Goal: Task Accomplishment & Management: Use online tool/utility

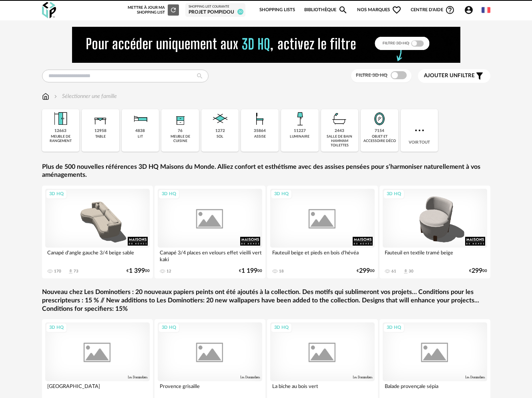
click at [291, 11] on link "Shopping Lists" at bounding box center [277, 10] width 36 height 17
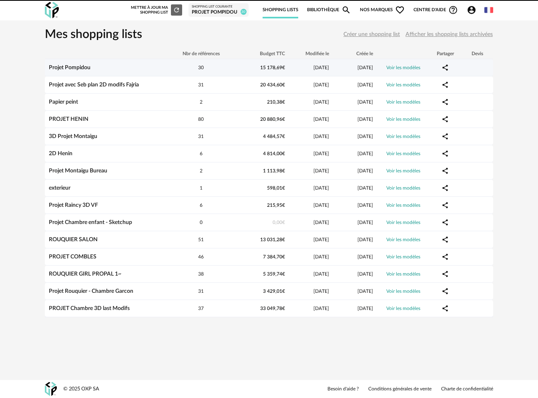
click at [78, 66] on link "Projet Pompidou" at bounding box center [70, 68] width 42 height 6
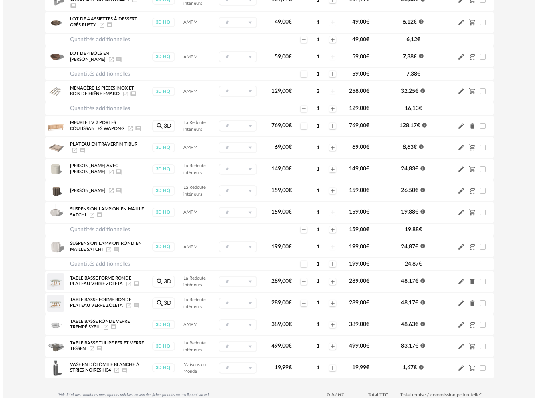
scroll to position [469, 0]
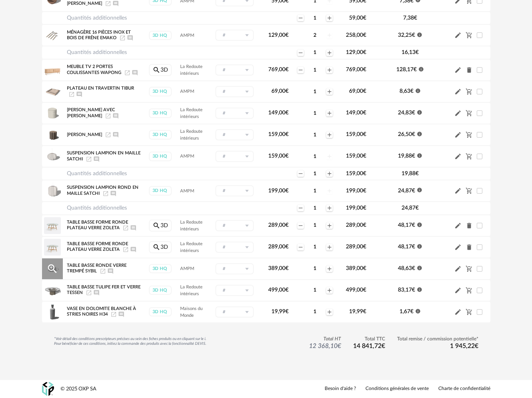
click at [50, 268] on icon "Magnify Plus Outline icon" at bounding box center [52, 268] width 9 height 9
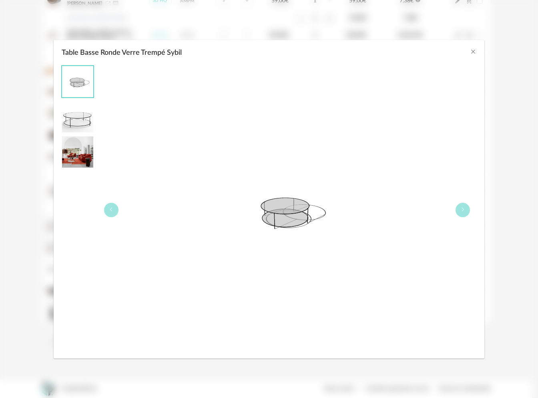
click at [79, 148] on img "Table Basse Ronde Verre Trempé Sybil" at bounding box center [77, 151] width 31 height 31
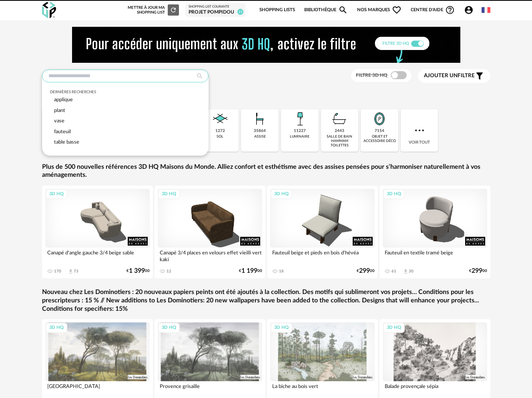
click at [127, 71] on input "text" at bounding box center [125, 76] width 166 height 13
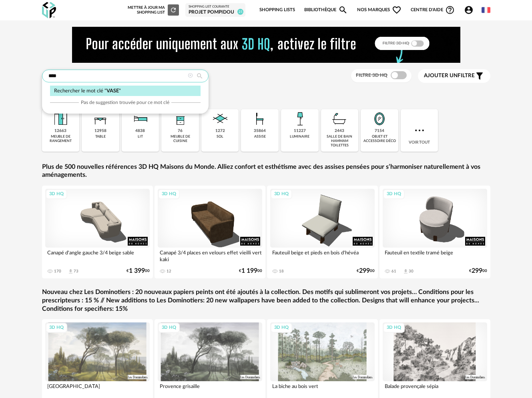
type input "****"
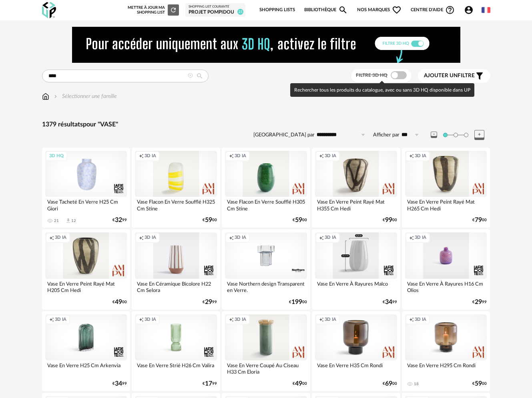
click at [397, 76] on span at bounding box center [398, 75] width 16 height 8
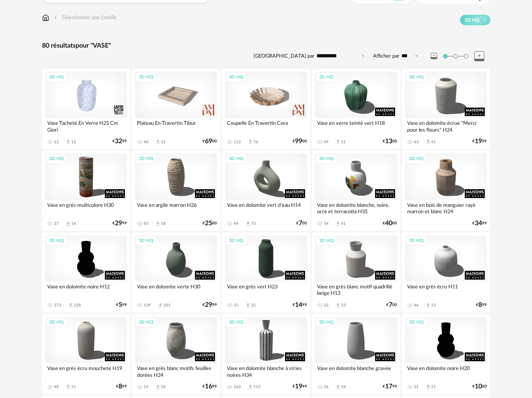
scroll to position [143, 0]
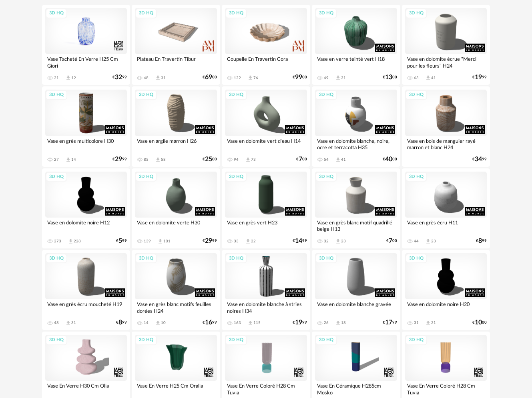
click at [82, 40] on div "3D HQ" at bounding box center [86, 31] width 82 height 46
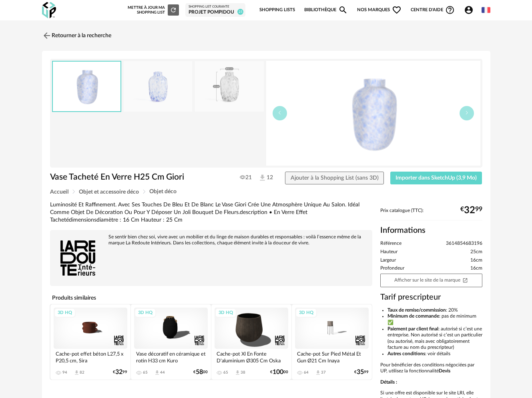
click at [240, 89] on img at bounding box center [229, 86] width 69 height 51
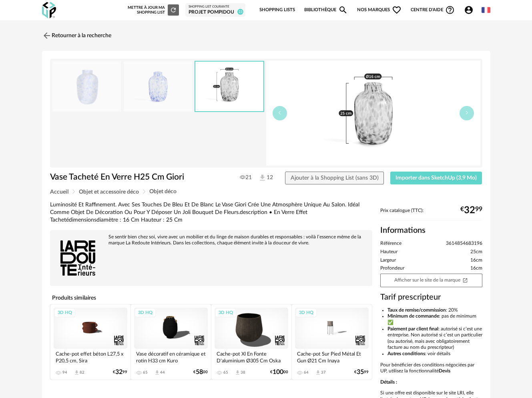
click at [162, 94] on img at bounding box center [158, 86] width 69 height 51
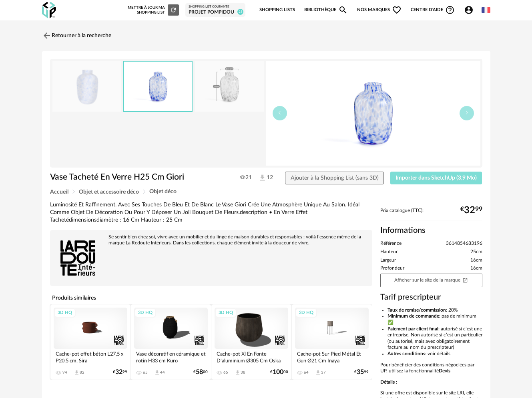
click at [440, 172] on button "Importer dans SketchUp (3,9 Mo)" at bounding box center [436, 178] width 92 height 13
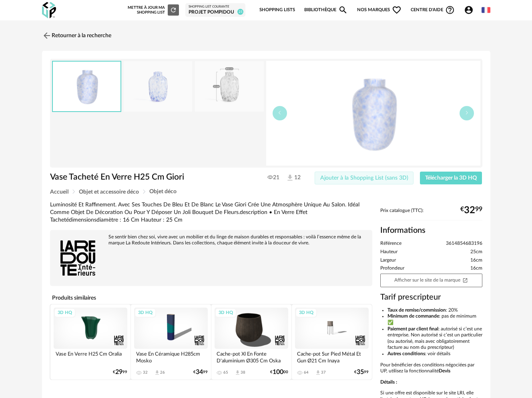
click at [329, 180] on span "Ajouter à la Shopping List (sans 3D)" at bounding box center [364, 178] width 88 height 6
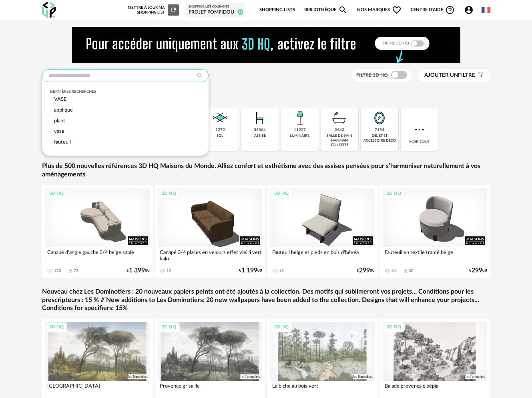
click at [94, 77] on input "text" at bounding box center [125, 75] width 166 height 13
click at [65, 99] on span "VASE" at bounding box center [60, 99] width 12 height 5
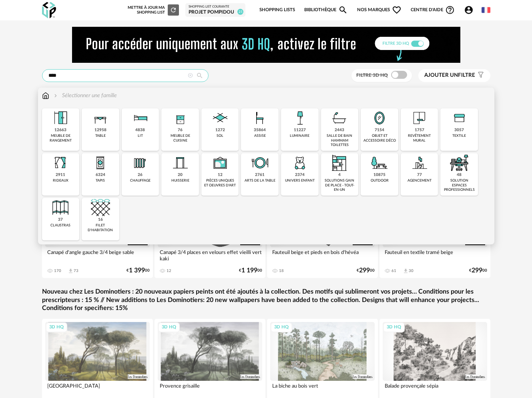
type input "****"
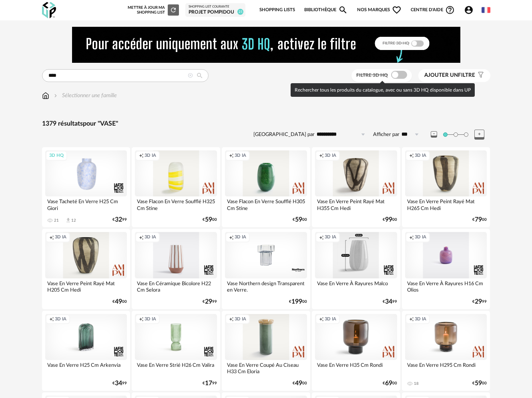
click at [401, 76] on span at bounding box center [399, 75] width 16 height 8
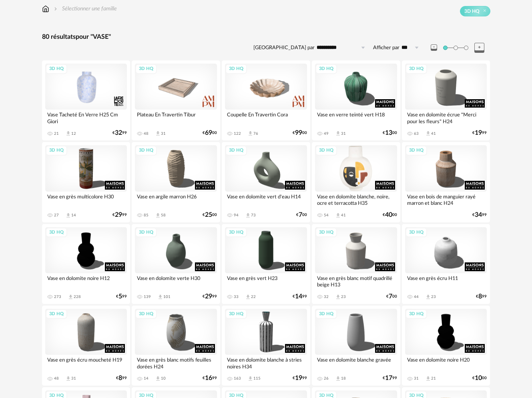
scroll to position [186, 0]
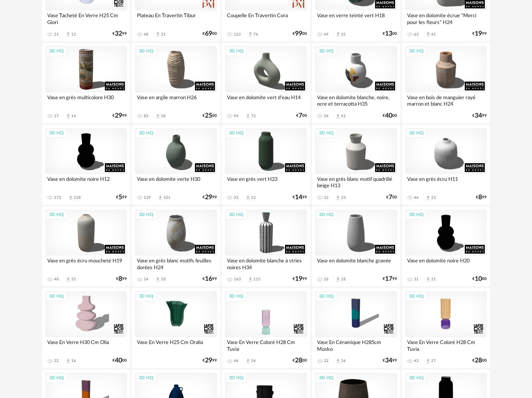
click at [267, 318] on div "3D HQ" at bounding box center [266, 314] width 82 height 46
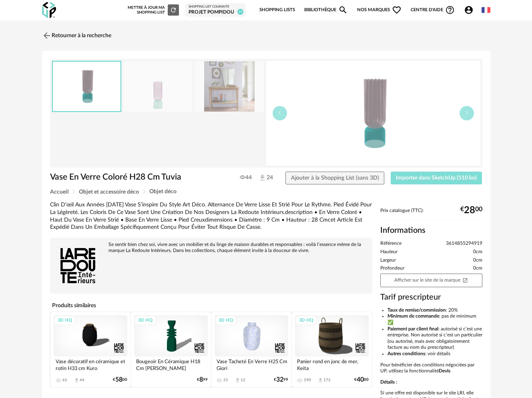
click at [422, 178] on span "Importer dans SketchUp (510 ko)" at bounding box center [436, 178] width 81 height 6
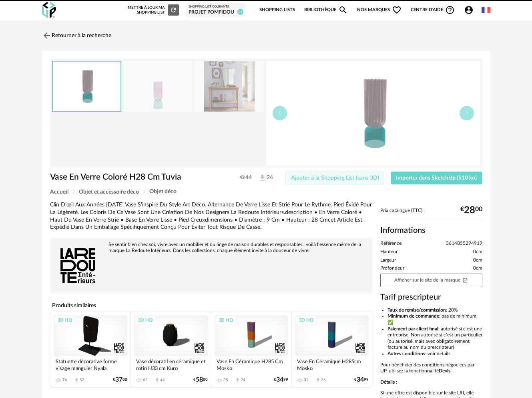
click at [336, 178] on span "Ajouter à la Shopping List (sans 3D)" at bounding box center [335, 178] width 88 height 6
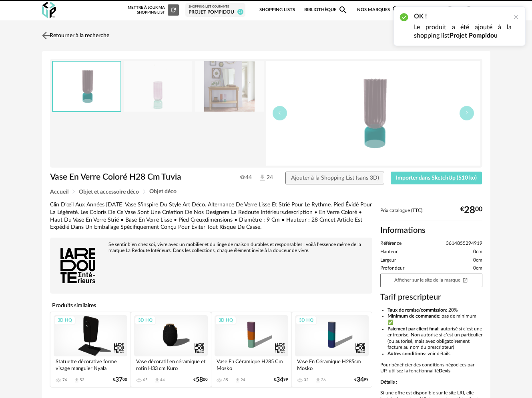
click at [47, 36] on img at bounding box center [46, 36] width 12 height 12
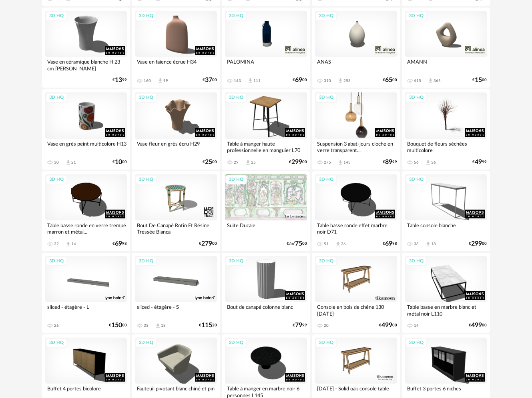
scroll to position [1039, 0]
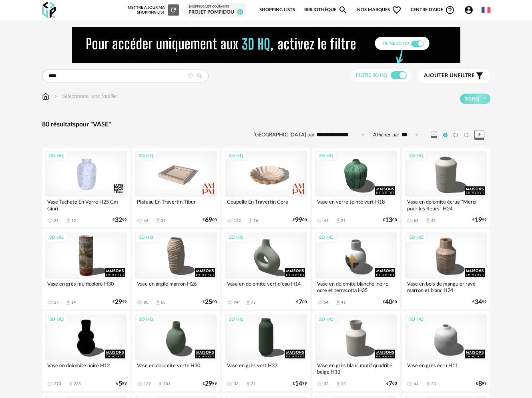
click at [376, 8] on span "Nos marques Heart Outline icon" at bounding box center [379, 10] width 45 height 17
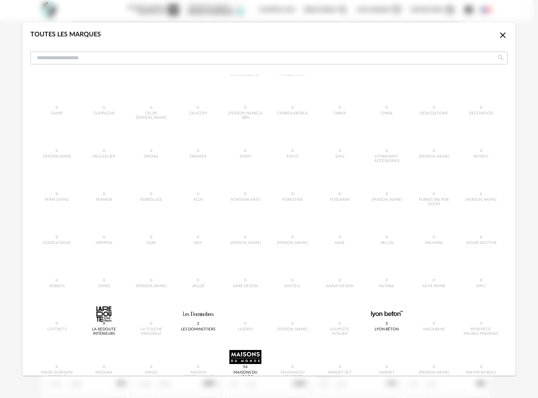
scroll to position [76, 0]
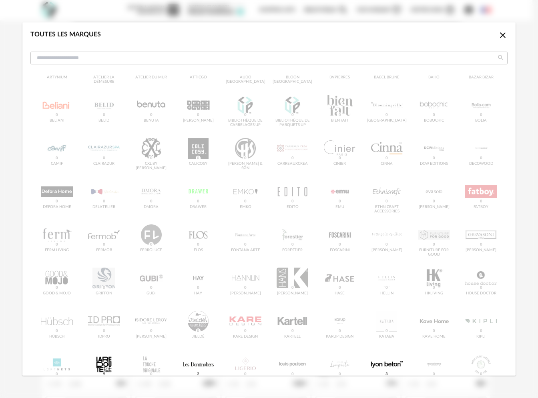
click at [500, 35] on icon "Close icon" at bounding box center [503, 35] width 6 height 6
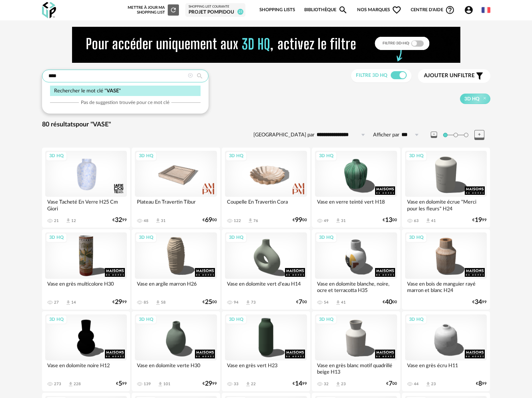
drag, startPoint x: 60, startPoint y: 74, endPoint x: 21, endPoint y: 74, distance: 38.8
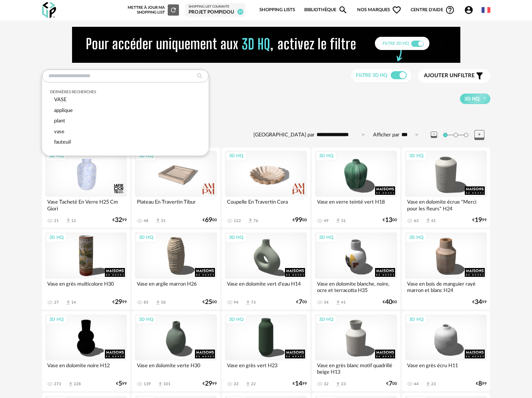
click at [380, 9] on span "Nos marques Heart Outline icon" at bounding box center [379, 10] width 45 height 17
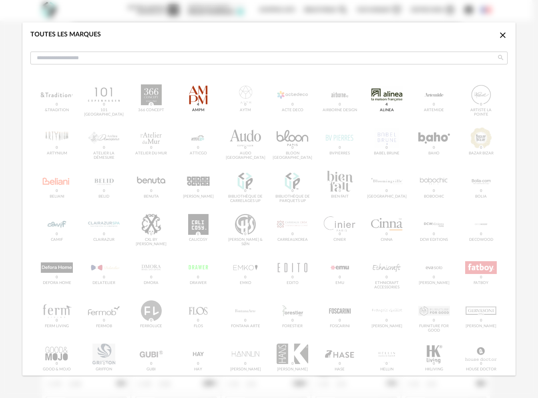
click at [498, 34] on icon "Close icon" at bounding box center [503, 35] width 10 height 10
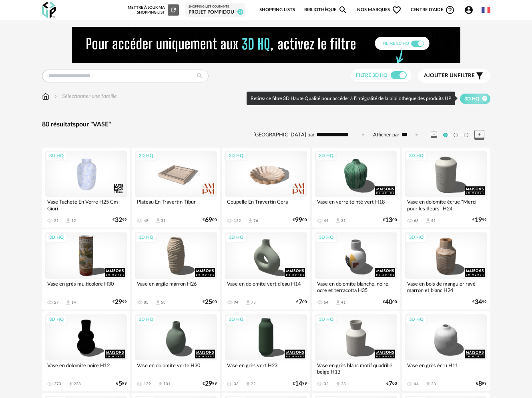
click at [484, 97] on icon at bounding box center [484, 98] width 5 height 5
type input "****"
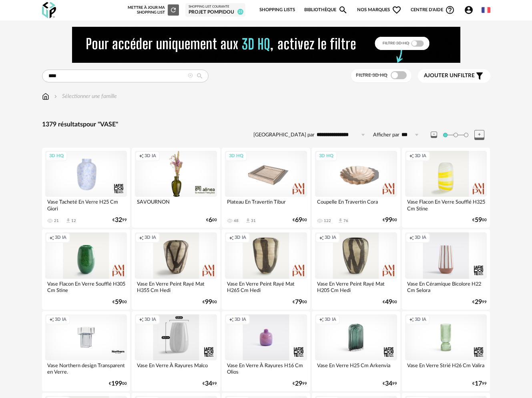
click at [379, 8] on span "Nos marques Heart Outline icon" at bounding box center [379, 10] width 45 height 17
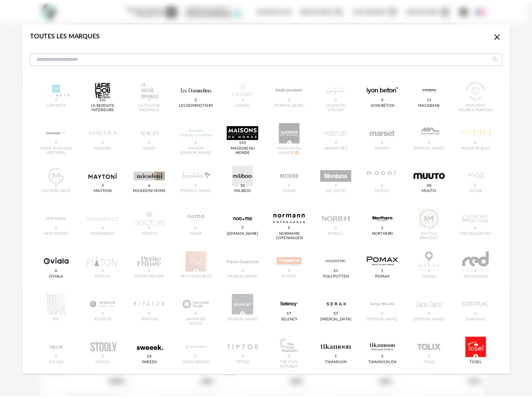
scroll to position [448, 0]
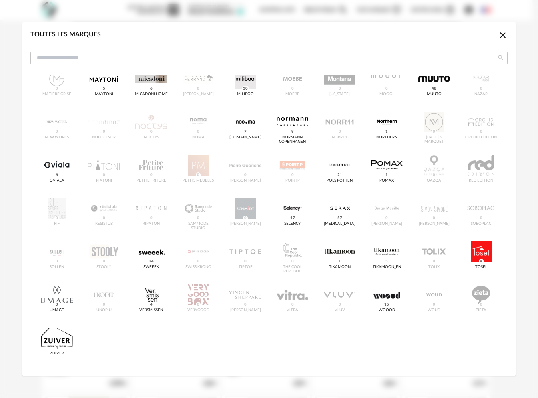
click at [498, 32] on icon "Close icon" at bounding box center [503, 35] width 10 height 10
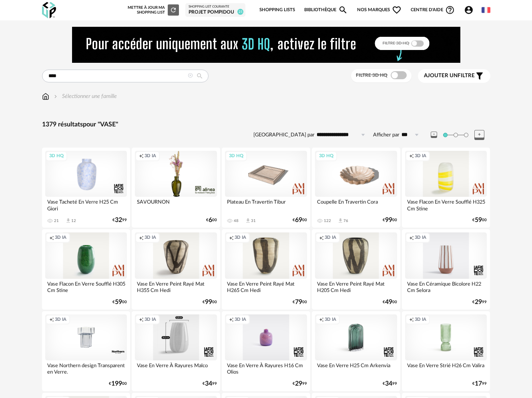
click at [190, 76] on icon at bounding box center [190, 75] width 5 height 5
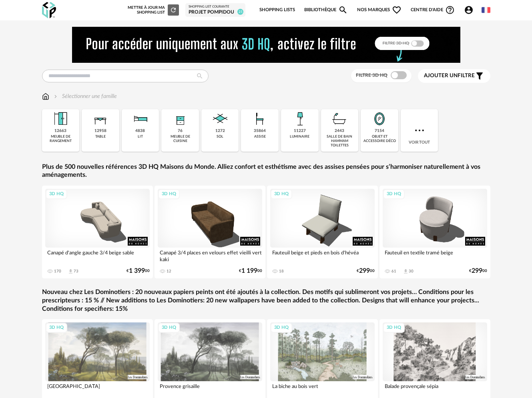
click at [44, 96] on img at bounding box center [45, 96] width 7 height 8
click at [376, 11] on span "Nos marques Heart Outline icon" at bounding box center [379, 10] width 45 height 17
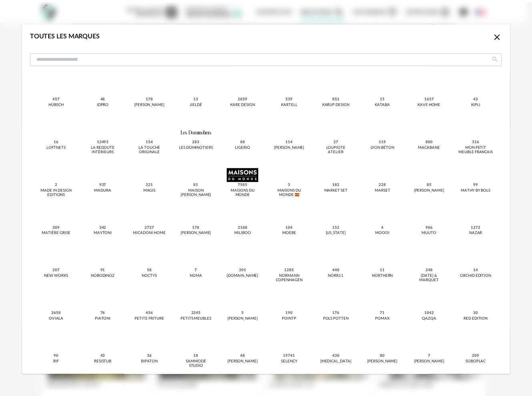
scroll to position [356, 0]
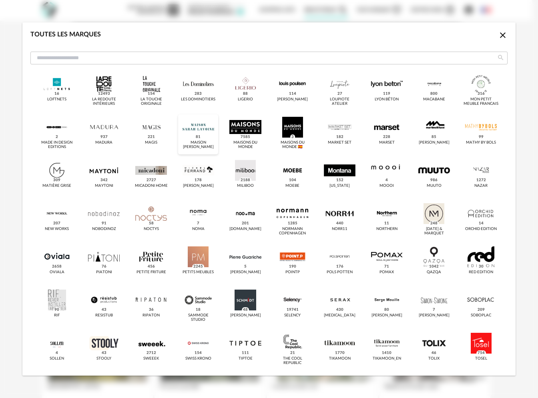
click at [201, 134] on div "dialog" at bounding box center [198, 127] width 32 height 21
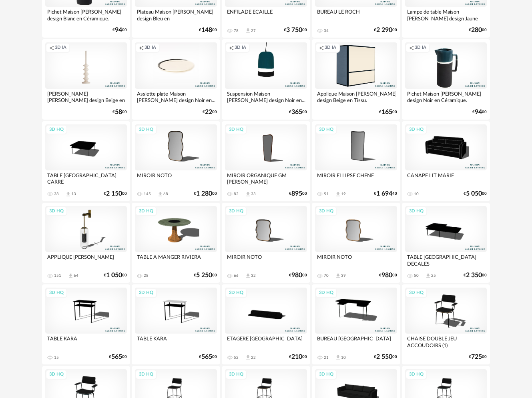
scroll to position [43, 0]
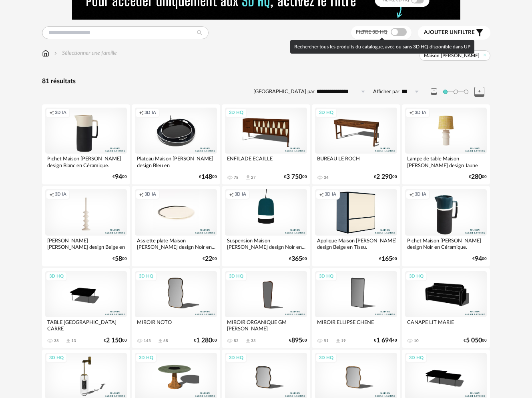
click at [398, 32] on span at bounding box center [398, 32] width 16 height 8
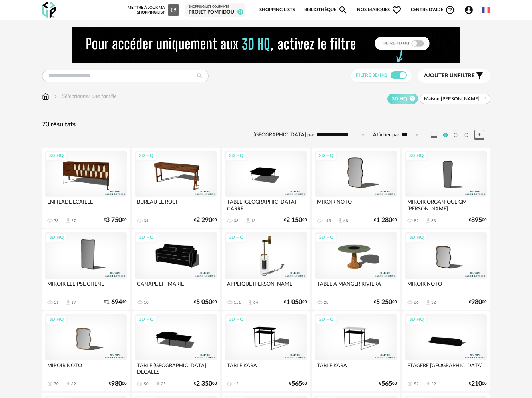
click at [414, 98] on icon at bounding box center [411, 98] width 5 height 5
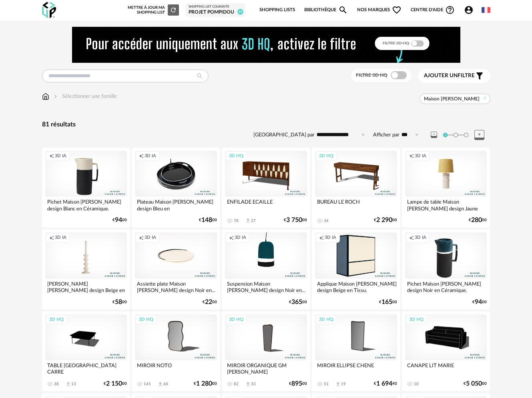
click at [98, 181] on div "Creation icon 3D IA" at bounding box center [86, 174] width 82 height 46
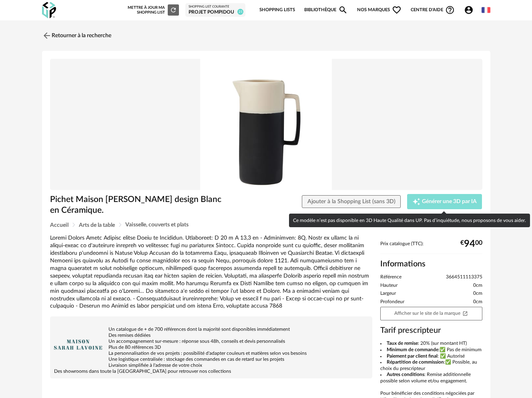
click at [444, 203] on span "Générer une 3D par IA" at bounding box center [449, 202] width 55 height 6
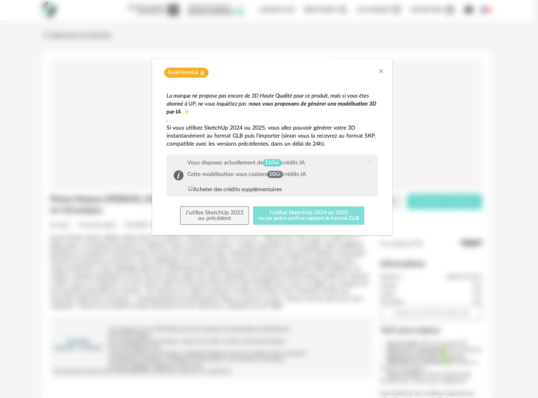
click at [283, 219] on button "J'utilise SketchUp 2024 ou 2025 ou un autre outil acceptant le format GLB" at bounding box center [309, 215] width 112 height 18
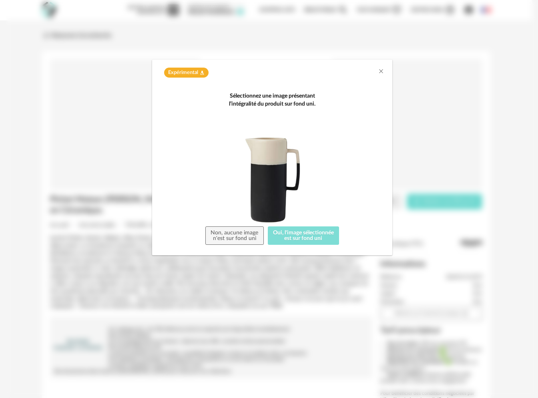
click at [290, 237] on button "Oui, l'image sélectionnée est sur fond uni" at bounding box center [304, 235] width 72 height 18
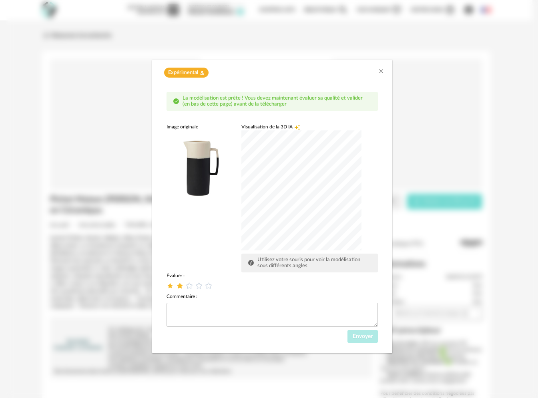
click at [181, 286] on icon "dialog" at bounding box center [180, 285] width 8 height 8
click at [354, 186] on div "dialog" at bounding box center [301, 190] width 120 height 120
click at [361, 184] on div "dialog" at bounding box center [301, 190] width 120 height 120
click at [297, 171] on div "dialog" at bounding box center [301, 190] width 120 height 120
click at [365, 336] on span "Envoyer" at bounding box center [362, 337] width 20 height 6
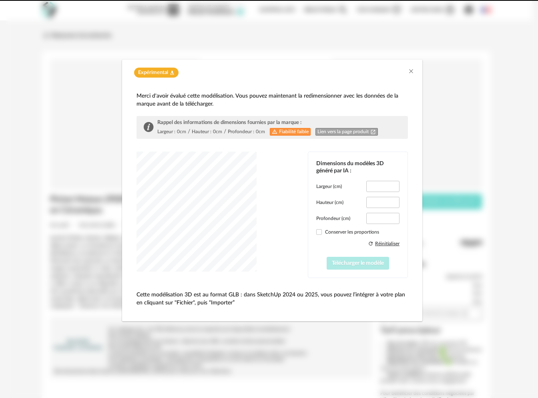
type input "*****"
type input "****"
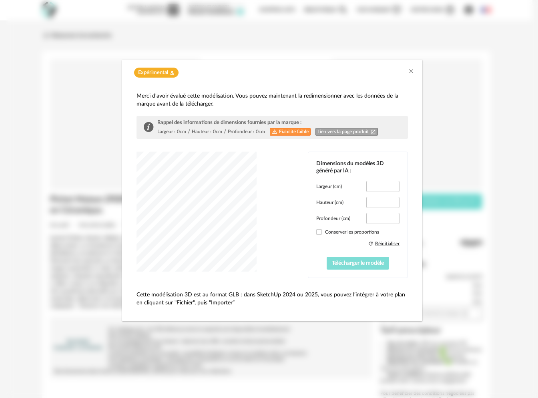
click at [371, 266] on span "Télécharger le modèle" at bounding box center [358, 263] width 52 height 6
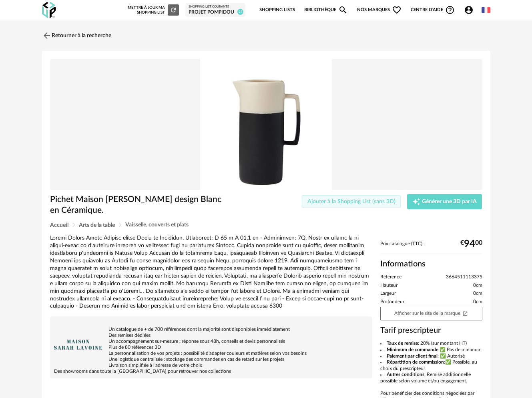
click at [367, 199] on span "Ajouter à la Shopping List (sans 3D)" at bounding box center [351, 202] width 88 height 6
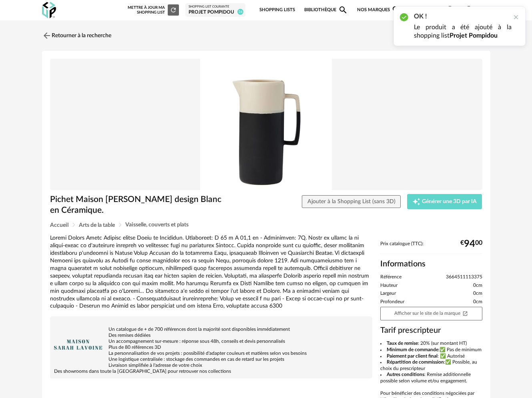
click at [278, 11] on link "Shopping Lists" at bounding box center [277, 10] width 36 height 17
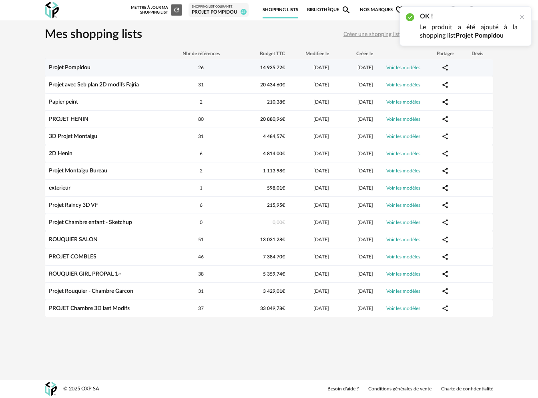
click at [70, 70] on link "Projet Pompidou" at bounding box center [70, 68] width 42 height 6
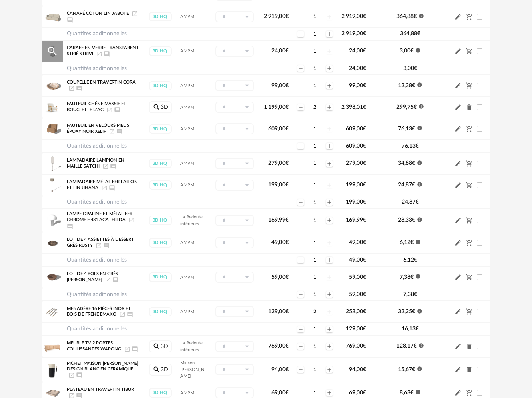
scroll to position [203, 0]
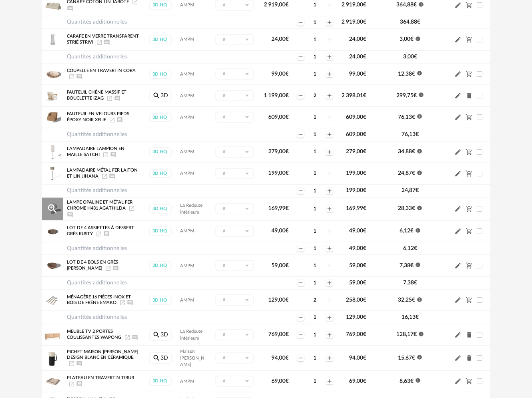
click at [84, 203] on span "Lampe Opaline Et Métal Fer Chrome H431 Agathilda" at bounding box center [100, 205] width 66 height 10
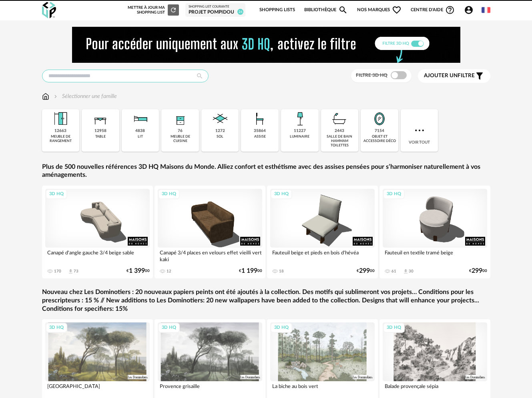
click at [165, 71] on input "text" at bounding box center [125, 76] width 166 height 13
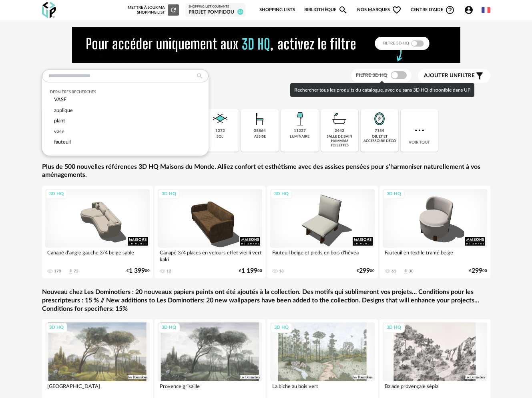
click at [310, 87] on div "Rechercher tous les produits du catalogue, avec ou sans 3D HQ disponible dans UP" at bounding box center [382, 90] width 184 height 14
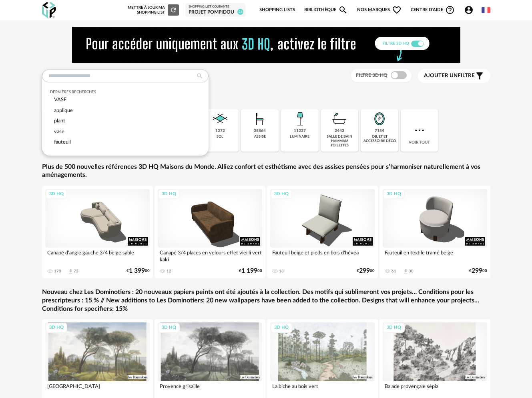
click at [271, 84] on div "Dernières recherches VASE applique plant vase fauteuil Filtre 3D HQ Ajouter un …" at bounding box center [266, 231] width 461 height 408
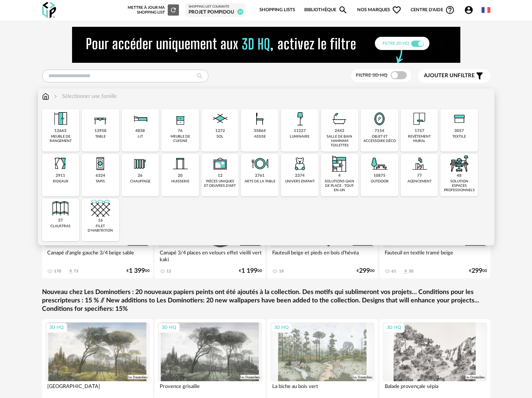
click at [44, 94] on img at bounding box center [45, 96] width 7 height 8
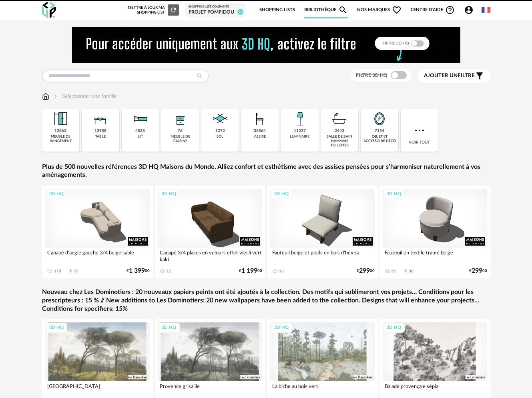
click at [382, 10] on span "Nos marques Heart Outline icon" at bounding box center [379, 10] width 45 height 17
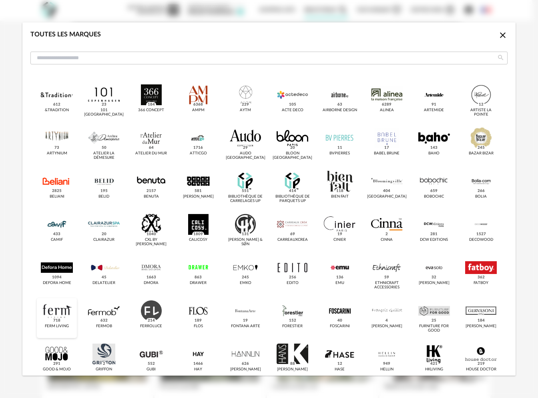
click at [61, 308] on div "dialog" at bounding box center [57, 310] width 32 height 21
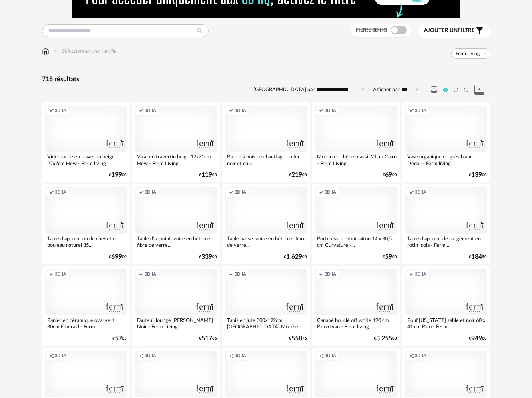
scroll to position [74, 0]
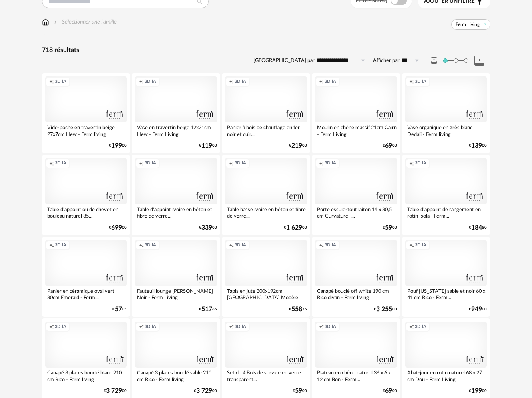
click at [94, 262] on div "Creation icon 3D IA" at bounding box center [86, 263] width 82 height 46
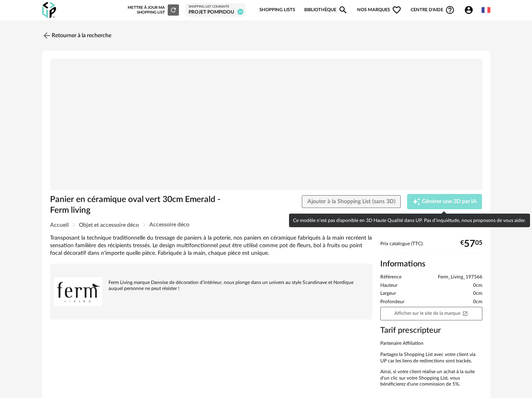
click at [456, 197] on button "Creation icon Générer une 3D par IA" at bounding box center [444, 201] width 75 height 15
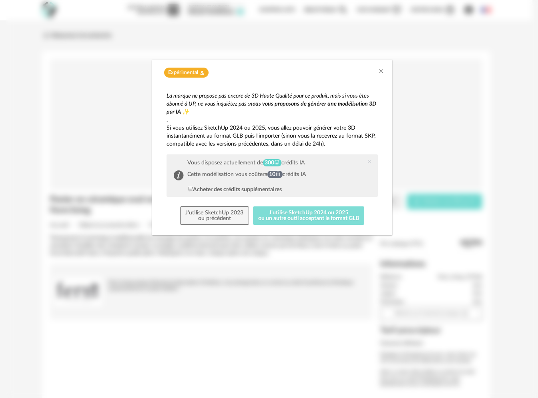
click at [299, 217] on button "J'utilise SketchUp 2024 ou 2025 ou un autre outil acceptant le format GLB" at bounding box center [309, 215] width 112 height 18
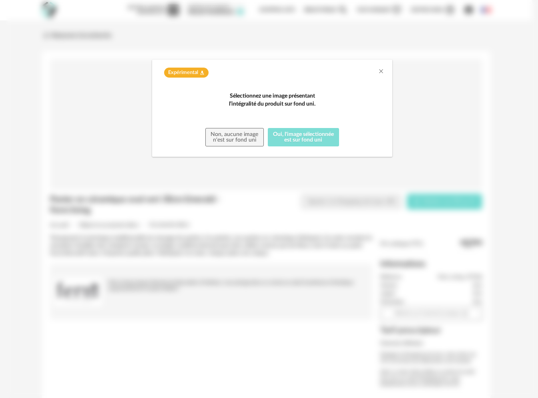
click at [304, 146] on button "Oui, l'image sélectionnée est sur fond uni" at bounding box center [304, 137] width 72 height 18
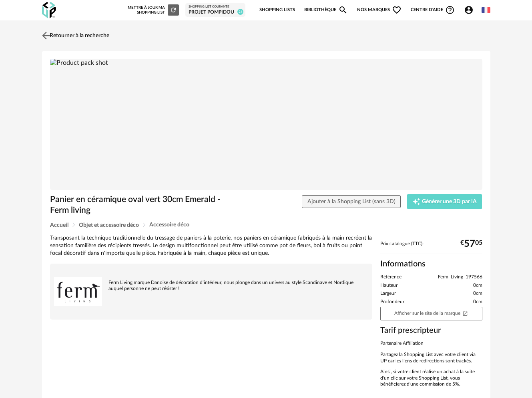
click at [56, 34] on link "Retourner à la recherche" at bounding box center [74, 36] width 69 height 18
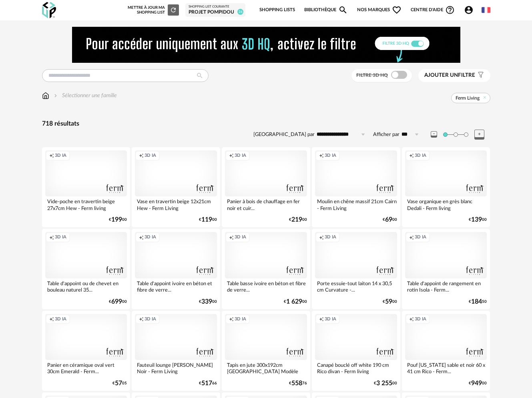
click at [468, 10] on icon "Account Circle icon" at bounding box center [469, 10] width 10 height 10
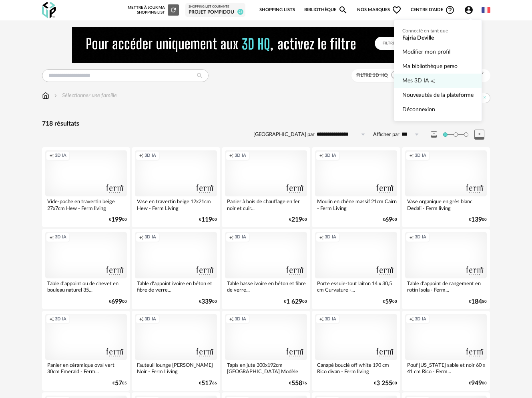
click at [411, 80] on span "Mes 3D IA" at bounding box center [415, 81] width 26 height 14
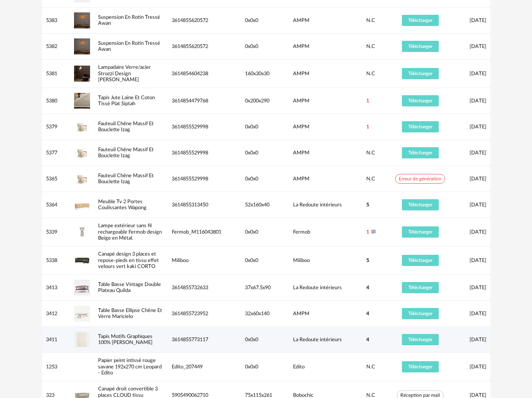
scroll to position [136, 0]
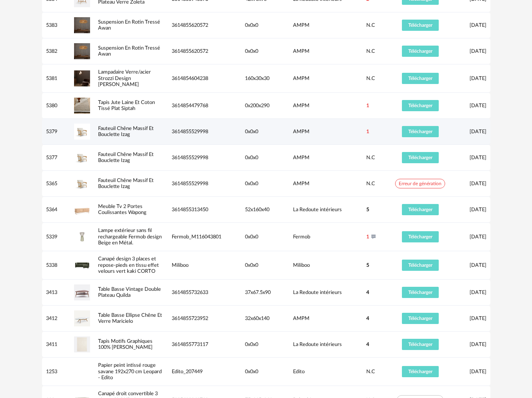
click at [371, 207] on div "5" at bounding box center [376, 210] width 20 height 6
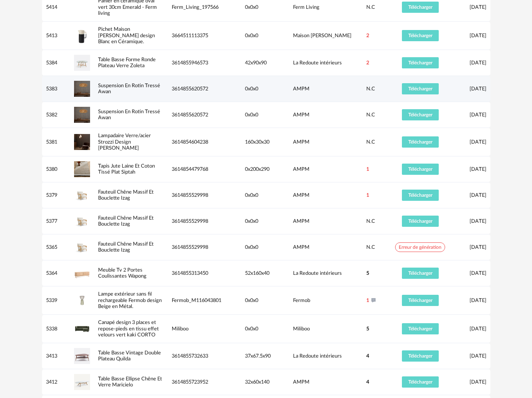
scroll to position [0, 0]
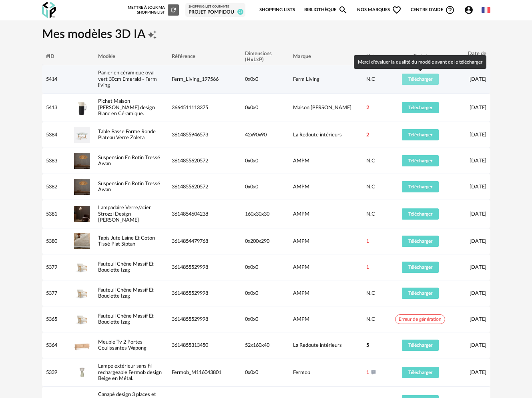
click at [426, 79] on span "Télécharger" at bounding box center [420, 79] width 24 height 5
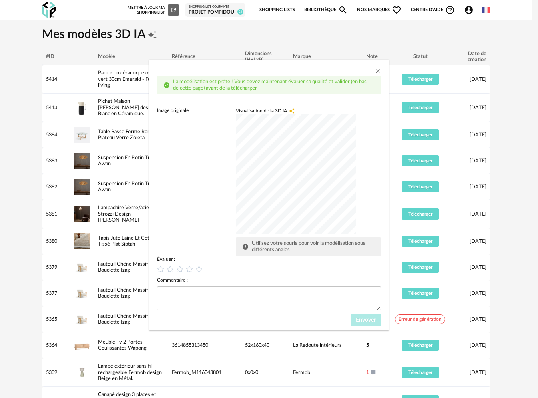
click at [308, 181] on div "dialog" at bounding box center [296, 174] width 120 height 120
click at [334, 168] on div "dialog" at bounding box center [296, 174] width 120 height 120
click at [378, 72] on icon "Close" at bounding box center [377, 71] width 6 height 6
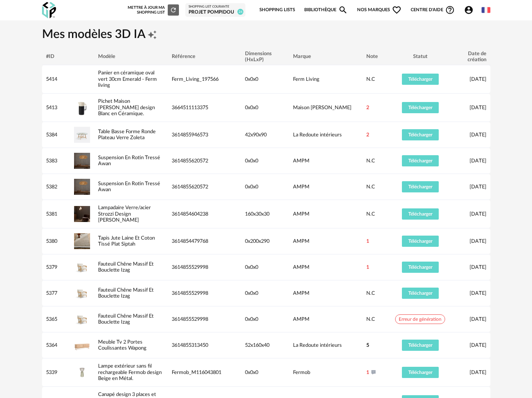
click at [48, 6] on img at bounding box center [49, 10] width 14 height 16
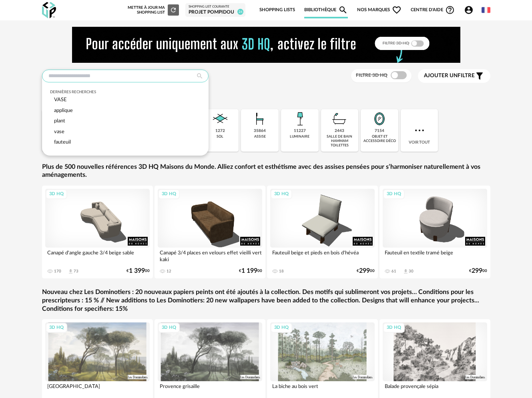
click at [111, 74] on input "text" at bounding box center [125, 76] width 166 height 13
click at [373, 10] on span "Nos marques Heart Outline icon" at bounding box center [379, 10] width 45 height 17
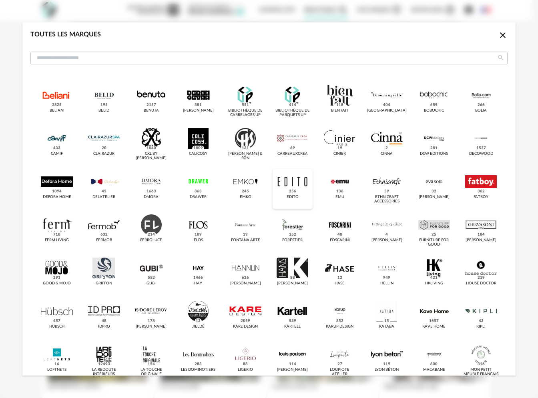
scroll to position [147, 0]
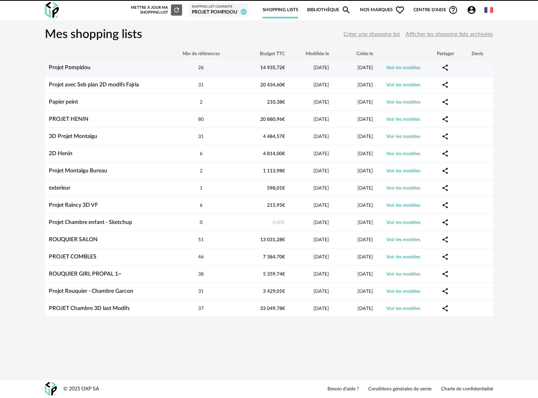
click at [84, 68] on link "Projet Pompidou" at bounding box center [70, 68] width 42 height 6
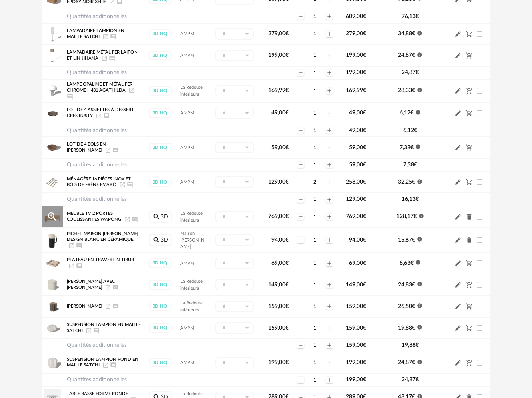
scroll to position [410, 0]
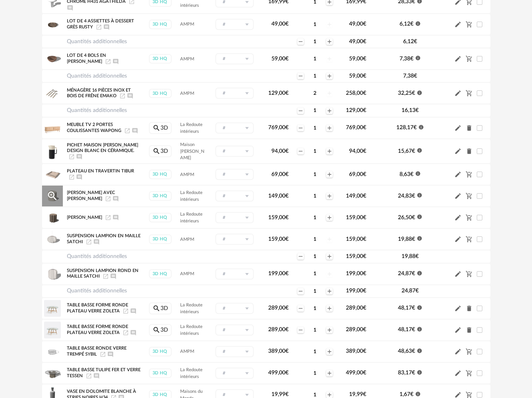
click at [82, 192] on span "[PERSON_NAME] Avec [PERSON_NAME]" at bounding box center [91, 196] width 48 height 10
click at [115, 194] on span "[PERSON_NAME] Avec [PERSON_NAME]" at bounding box center [91, 196] width 48 height 10
click at [106, 197] on icon "Launch icon" at bounding box center [108, 198] width 5 height 5
click at [53, 192] on icon "Magnify Plus Outline icon" at bounding box center [52, 196] width 9 height 9
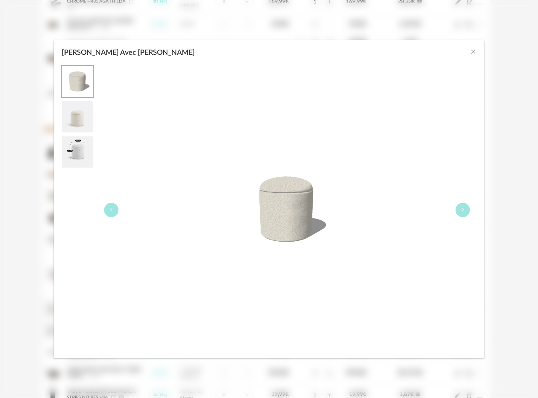
click at [89, 107] on img "Pouf Bouclette Avec Coffre Timour" at bounding box center [77, 116] width 31 height 31
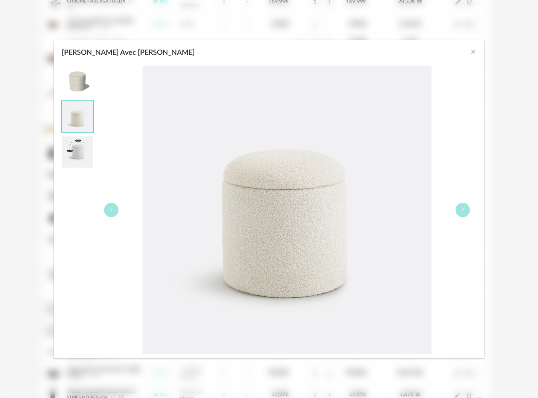
click at [64, 154] on img "Pouf Bouclette Avec Coffre Timour" at bounding box center [77, 151] width 31 height 31
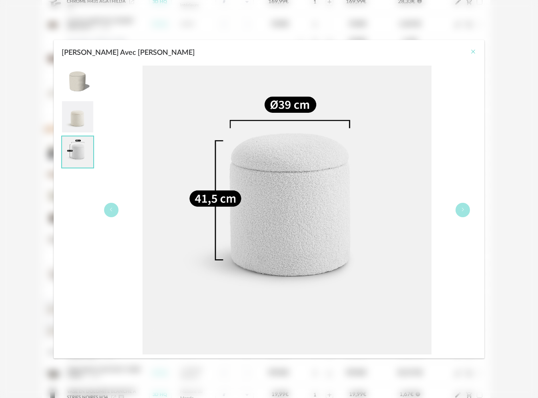
click at [474, 52] on icon "Close" at bounding box center [473, 51] width 6 height 6
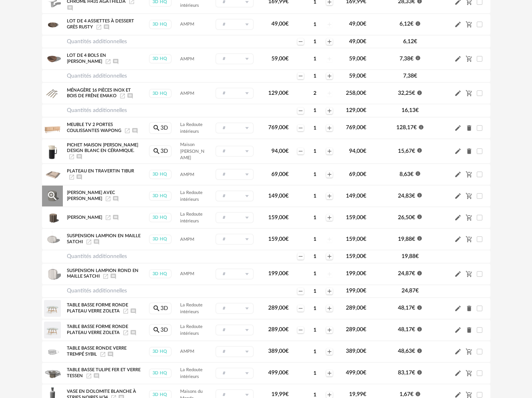
click at [77, 198] on span "[PERSON_NAME] Avec [PERSON_NAME]" at bounding box center [91, 196] width 48 height 10
drag, startPoint x: 82, startPoint y: 193, endPoint x: 153, endPoint y: 192, distance: 71.2
click at [84, 194] on span "[PERSON_NAME] Avec [PERSON_NAME]" at bounding box center [91, 196] width 48 height 10
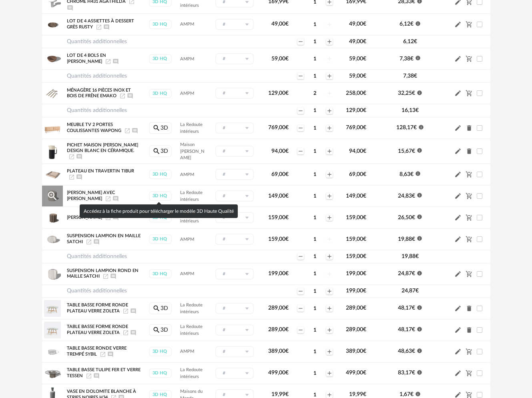
click at [162, 193] on div "3D HQ" at bounding box center [160, 195] width 23 height 9
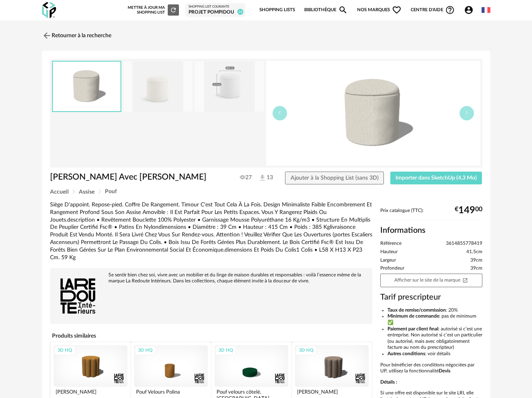
drag, startPoint x: 185, startPoint y: 176, endPoint x: 60, endPoint y: 179, distance: 125.2
click at [50, 178] on h1 "[PERSON_NAME] Avec [PERSON_NAME]" at bounding box center [137, 177] width 175 height 11
copy h1 "[PERSON_NAME] Avec [PERSON_NAME]"
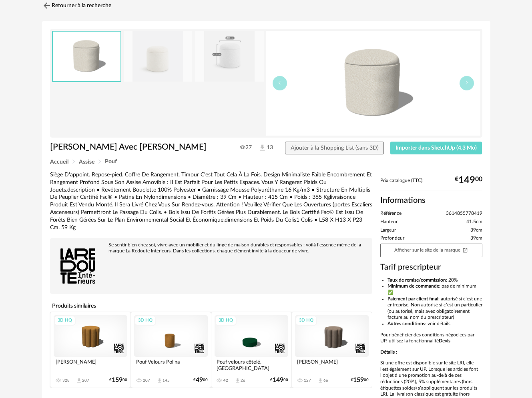
scroll to position [85, 0]
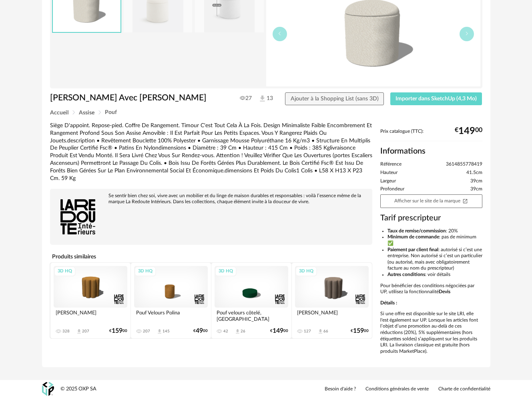
click at [174, 269] on div "3D HQ" at bounding box center [171, 287] width 74 height 42
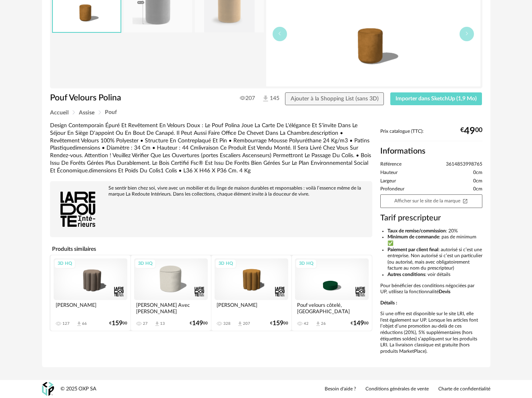
scroll to position [85, 0]
click at [254, 261] on div "3D HQ" at bounding box center [251, 279] width 74 height 42
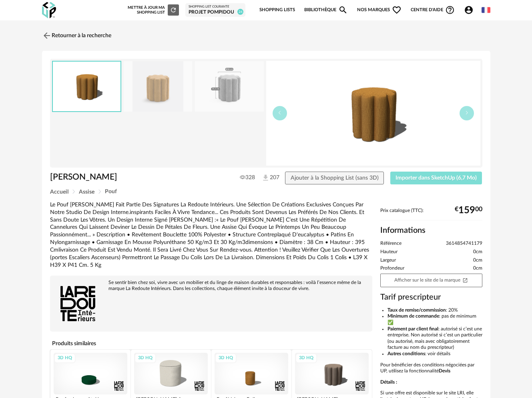
click at [409, 177] on span "Importer dans SketchUp (6,7 Mo)" at bounding box center [435, 178] width 81 height 6
